Goal: Task Accomplishment & Management: Complete application form

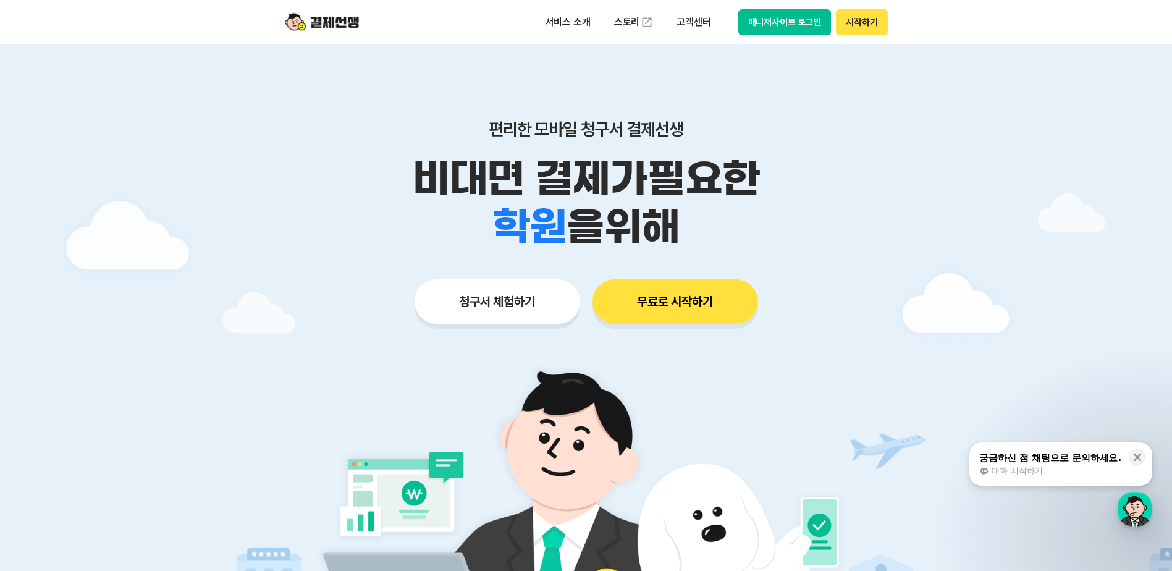
click at [700, 295] on button "무료로 시작하기" at bounding box center [675, 301] width 166 height 44
click at [499, 313] on button "청구서 체험하기" at bounding box center [497, 301] width 166 height 44
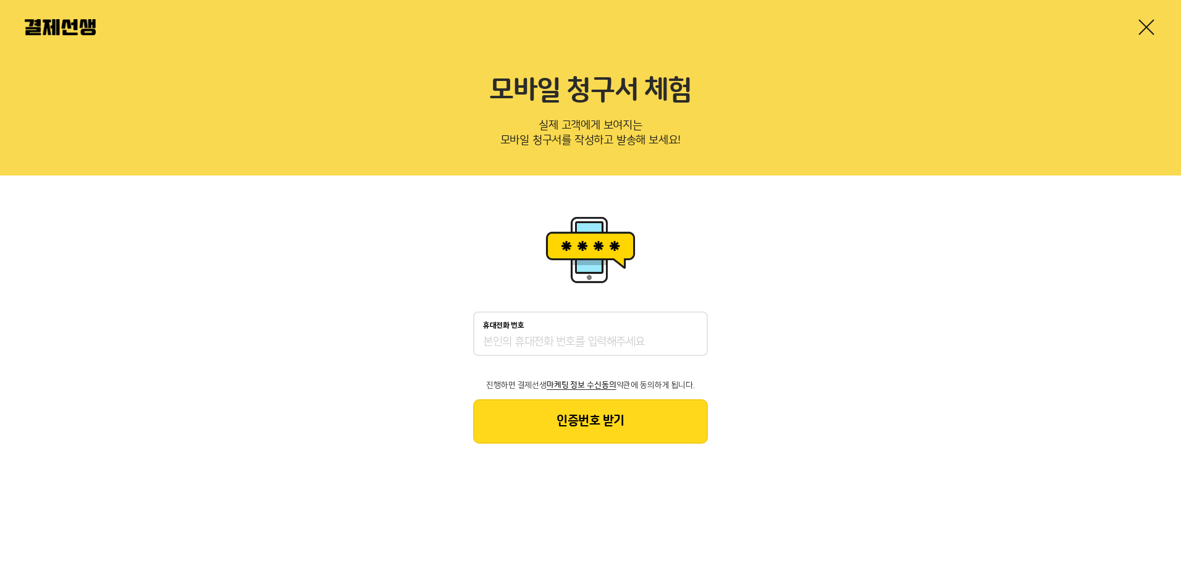
click at [553, 346] on input "휴대전화 번호" at bounding box center [590, 342] width 215 height 15
click at [554, 338] on input "휴대전화 번호" at bounding box center [590, 342] width 215 height 15
type input "01033118986"
click at [562, 426] on button "인증번호 받기" at bounding box center [590, 421] width 235 height 44
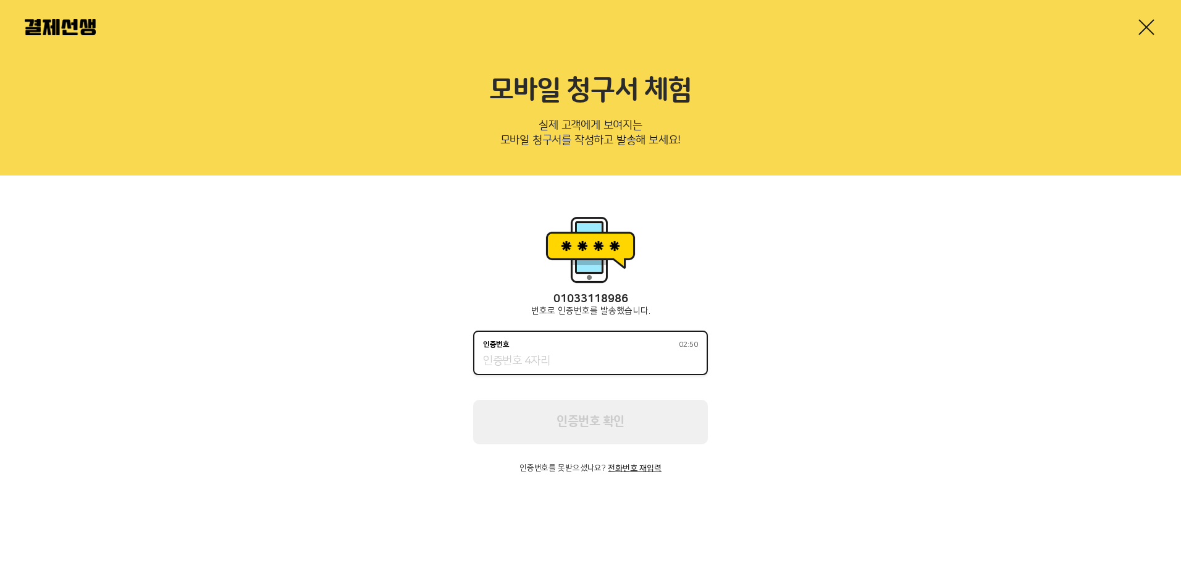
click at [554, 364] on input "인증번호 02:50" at bounding box center [590, 361] width 215 height 15
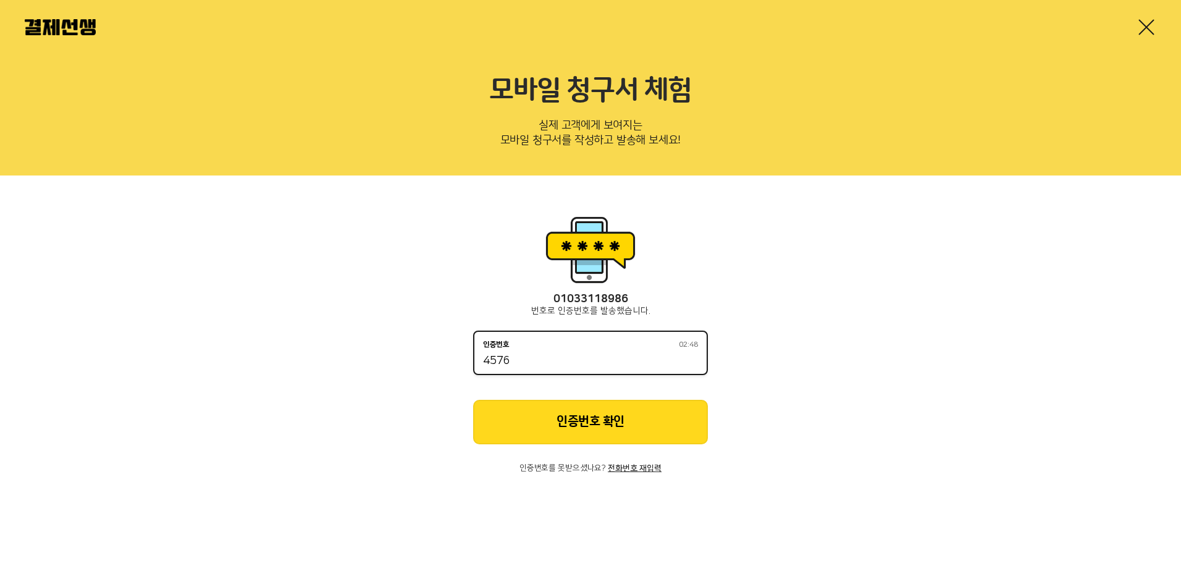
type input "4576"
click at [609, 427] on button "인증번호 확인" at bounding box center [590, 422] width 235 height 44
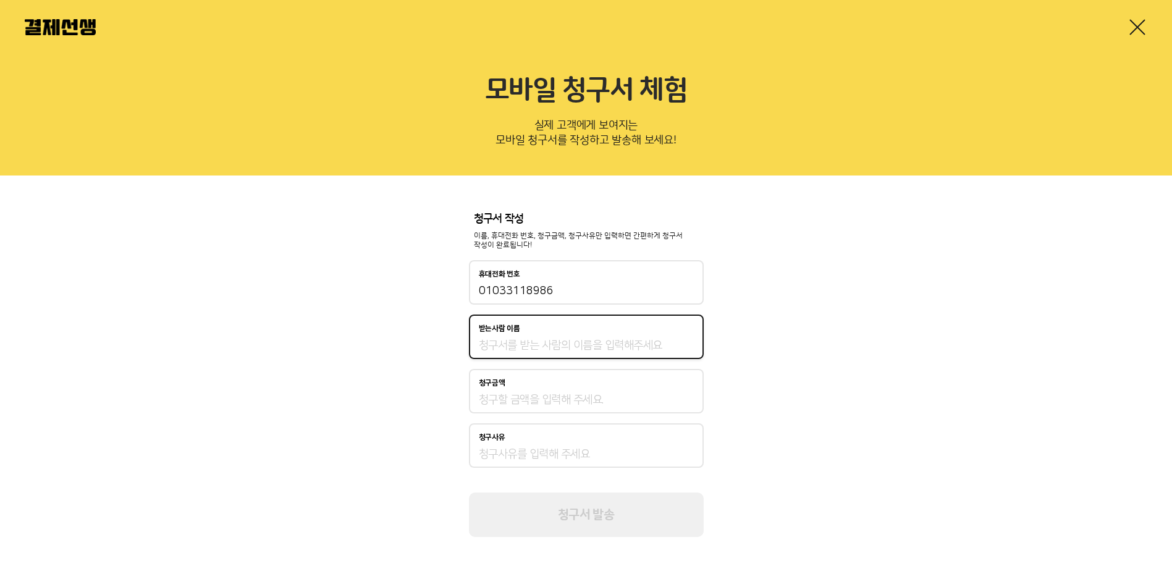
click at [590, 349] on input "받는사람 이름" at bounding box center [586, 345] width 215 height 15
type input "김성은"
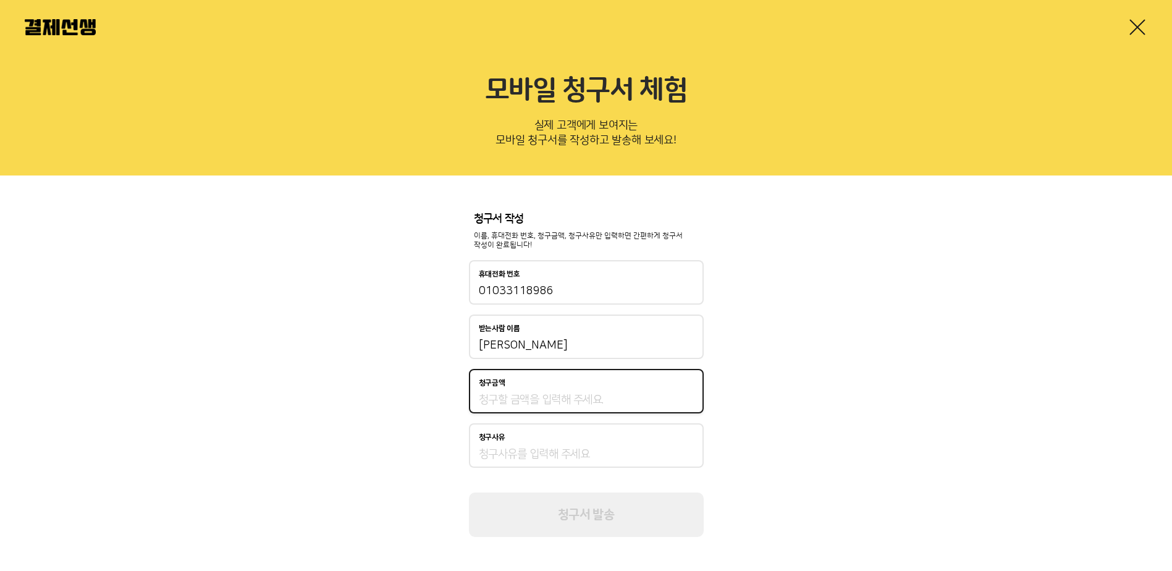
click at [567, 403] on input "청구금액" at bounding box center [586, 399] width 215 height 15
type input "180,000"
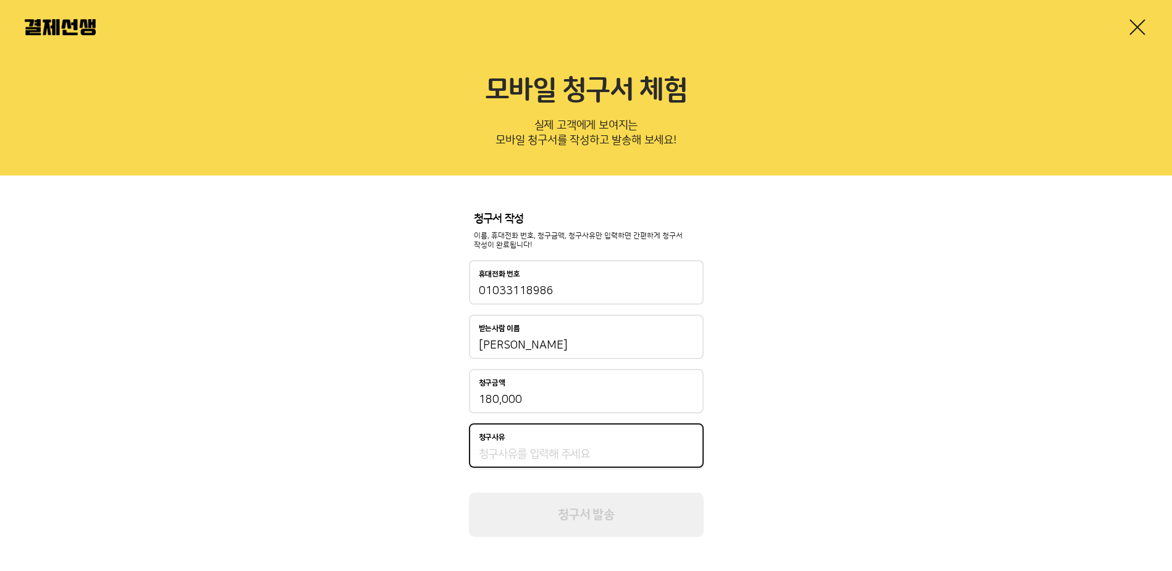
click at [541, 459] on input "청구사유" at bounding box center [586, 454] width 215 height 15
type input "d"
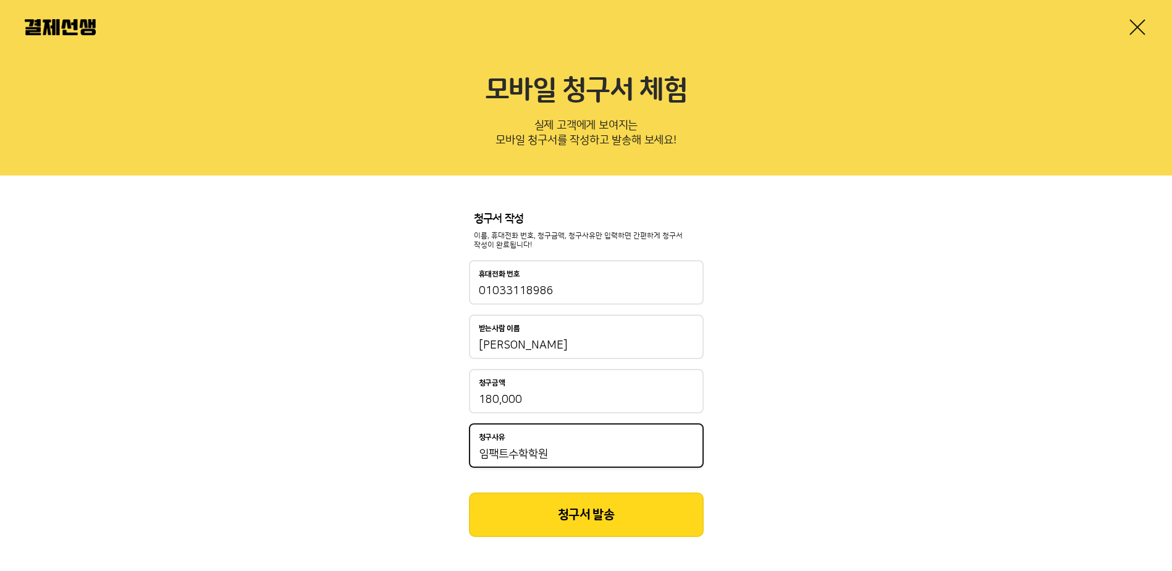
type input "임팩트수학학원"
click at [609, 531] on button "청구서 발송" at bounding box center [586, 514] width 235 height 44
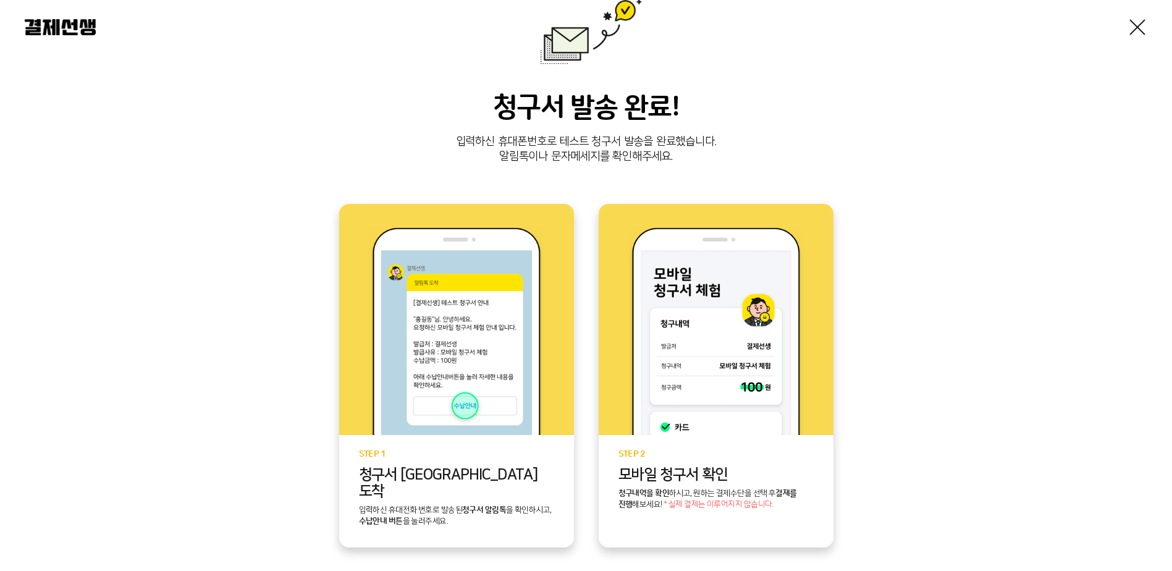
scroll to position [185, 0]
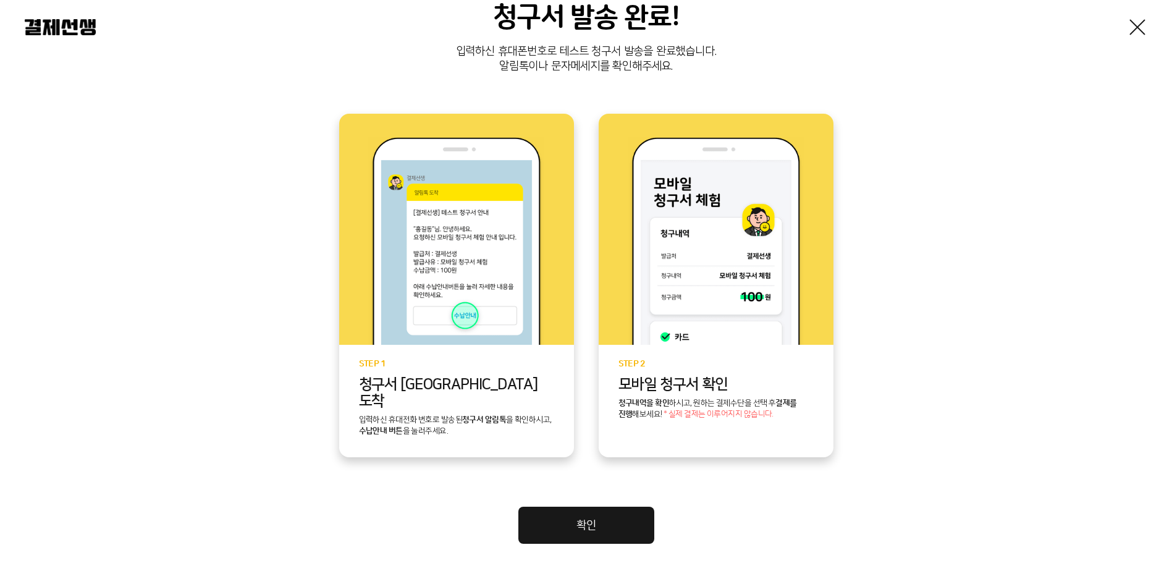
click at [613, 506] on link "확인" at bounding box center [586, 524] width 136 height 37
